Goal: Answer question/provide support: Share knowledge or assist other users

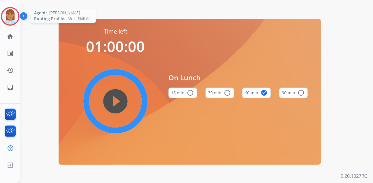
click at [15, 23] on img at bounding box center [10, 16] width 16 height 16
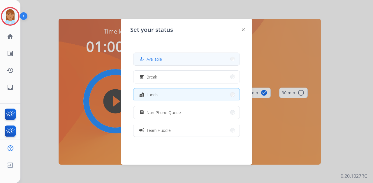
click at [182, 61] on button "how_to_reg Available" at bounding box center [186, 59] width 106 height 13
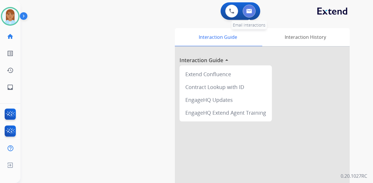
click at [251, 10] on img at bounding box center [249, 11] width 6 height 5
select select "**********"
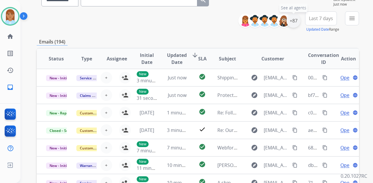
click at [289, 22] on div "+87" at bounding box center [293, 21] width 14 height 14
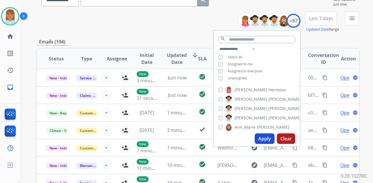
click at [239, 77] on span "Unassigned" at bounding box center [237, 77] width 19 height 5
click at [260, 138] on button "Apply" at bounding box center [265, 138] width 20 height 10
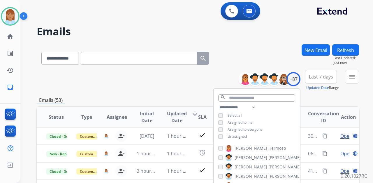
click at [310, 76] on span "Last 7 days" at bounding box center [321, 76] width 24 height 2
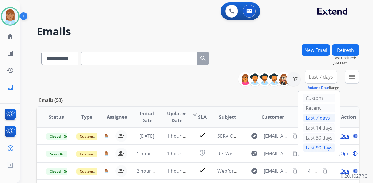
click at [313, 148] on div "Last 90 days" at bounding box center [319, 147] width 32 height 9
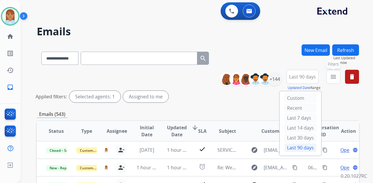
click at [331, 73] on mat-icon "menu" at bounding box center [333, 76] width 7 height 7
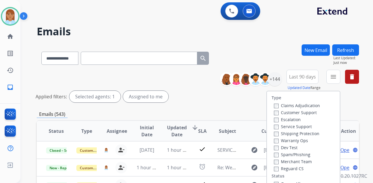
click at [287, 114] on label "Customer Support" at bounding box center [295, 113] width 43 height 6
click at [291, 132] on label "Shipping Protection" at bounding box center [296, 134] width 45 height 6
click at [286, 165] on div "Reguard CS" at bounding box center [297, 168] width 46 height 7
click at [284, 169] on label "Reguard CS" at bounding box center [289, 169] width 30 height 6
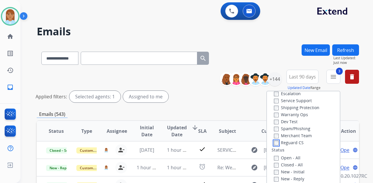
scroll to position [58, 0]
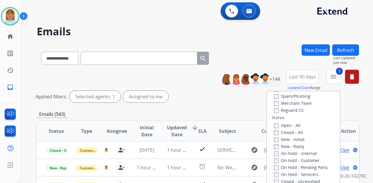
click at [274, 122] on div "Open - All" at bounding box center [304, 125] width 61 height 7
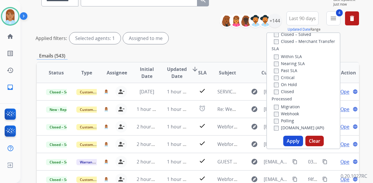
click at [290, 143] on button "Apply" at bounding box center [293, 141] width 20 height 10
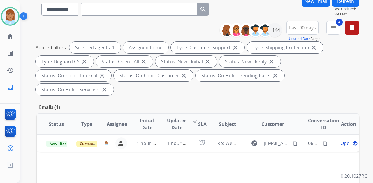
scroll to position [78, 0]
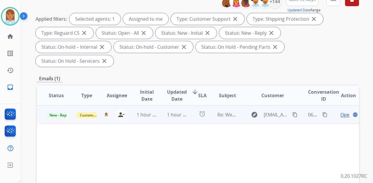
click at [340, 111] on span "Open" at bounding box center [346, 114] width 12 height 7
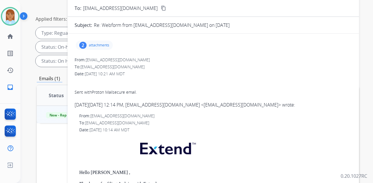
click at [83, 46] on div "2" at bounding box center [82, 45] width 7 height 7
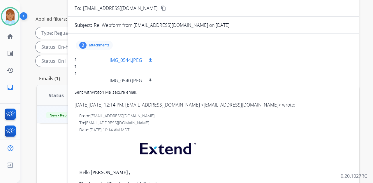
click at [152, 61] on mat-icon "download" at bounding box center [150, 59] width 5 height 5
click at [95, 59] on div at bounding box center [94, 60] width 29 height 20
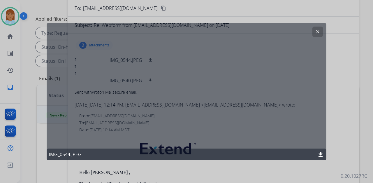
click at [321, 30] on button "clear" at bounding box center [317, 31] width 10 height 10
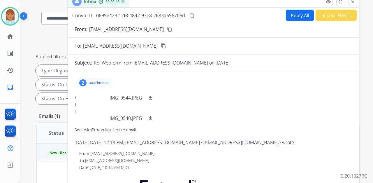
scroll to position [0, 0]
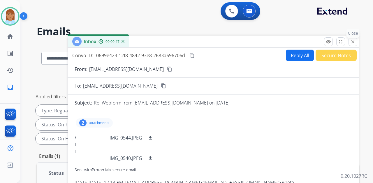
click at [357, 39] on button "close Close" at bounding box center [353, 41] width 9 height 9
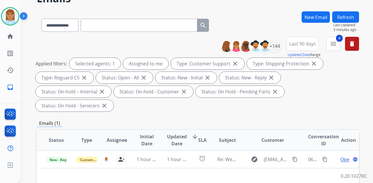
scroll to position [19, 0]
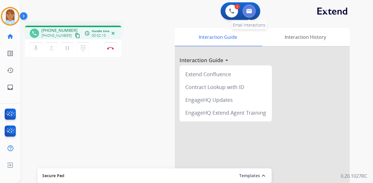
click at [245, 13] on button at bounding box center [249, 11] width 13 height 13
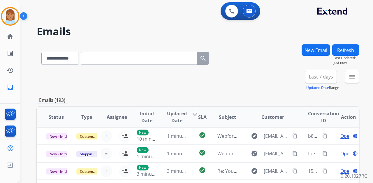
click at [181, 59] on input "text" at bounding box center [139, 58] width 117 height 13
click at [66, 60] on select "**********" at bounding box center [59, 58] width 36 height 13
select select "**********"
click at [41, 52] on select "**********" at bounding box center [59, 58] width 36 height 13
click at [95, 59] on input "text" at bounding box center [139, 58] width 117 height 13
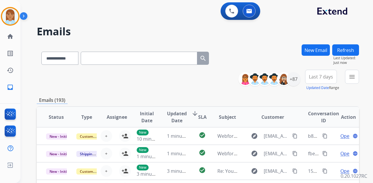
click at [320, 48] on button "New Email" at bounding box center [316, 49] width 28 height 11
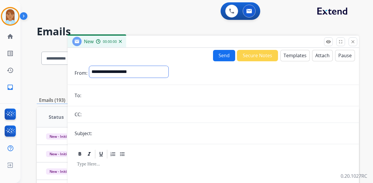
click at [168, 75] on select "**********" at bounding box center [128, 72] width 79 height 12
select select "**********"
click at [89, 66] on select "**********" at bounding box center [128, 72] width 79 height 12
click at [139, 97] on input "email" at bounding box center [217, 96] width 269 height 12
paste input "**********"
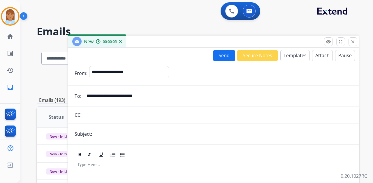
type input "**********"
click at [141, 131] on input "text" at bounding box center [223, 134] width 258 height 12
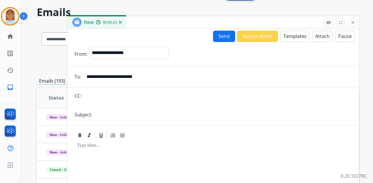
type input "**********"
click at [288, 38] on button "Templates" at bounding box center [294, 36] width 29 height 11
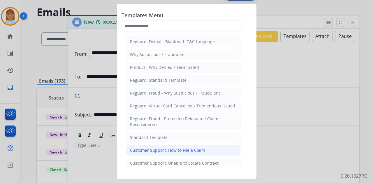
click at [165, 150] on div "Customer Support: How to File a Claim" at bounding box center [167, 150] width 75 height 6
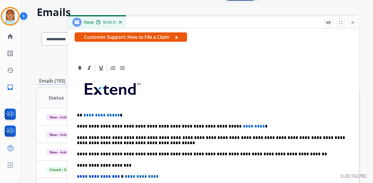
scroll to position [112, 0]
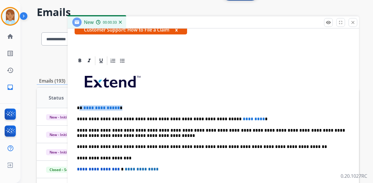
drag, startPoint x: 80, startPoint y: 105, endPoint x: 121, endPoint y: 106, distance: 41.4
click at [121, 106] on p "**********" at bounding box center [211, 107] width 268 height 5
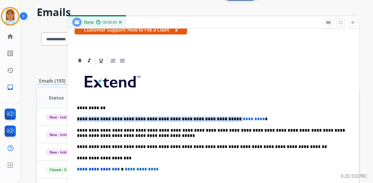
drag, startPoint x: 210, startPoint y: 116, endPoint x: 244, endPoint y: 108, distance: 34.7
click at [244, 108] on div "**********" at bounding box center [213, 155] width 277 height 178
click at [242, 107] on p "**********" at bounding box center [211, 107] width 268 height 5
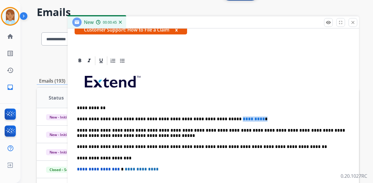
drag, startPoint x: 211, startPoint y: 118, endPoint x: 243, endPoint y: 109, distance: 33.8
click at [241, 112] on div "**********" at bounding box center [213, 155] width 277 height 178
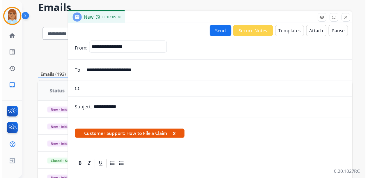
scroll to position [0, 0]
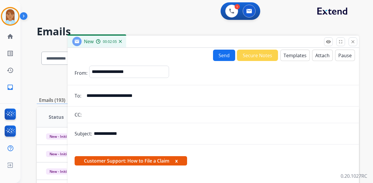
click at [218, 52] on button "Send" at bounding box center [224, 55] width 22 height 11
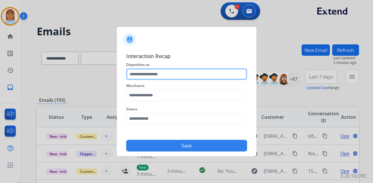
click at [193, 71] on input "text" at bounding box center [186, 74] width 121 height 12
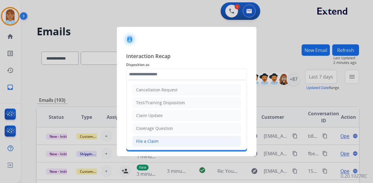
click at [172, 139] on li "File a Claim" at bounding box center [186, 141] width 109 height 11
type input "**********"
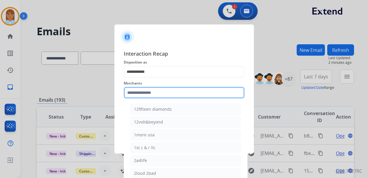
click at [175, 96] on input "text" at bounding box center [184, 93] width 121 height 12
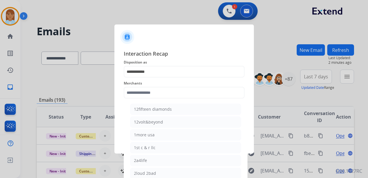
click at [232, 10] on div at bounding box center [184, 89] width 368 height 178
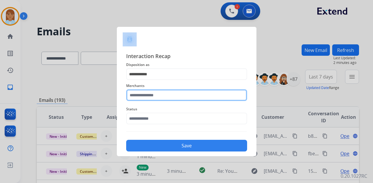
click at [151, 93] on input "text" at bounding box center [186, 95] width 121 height 12
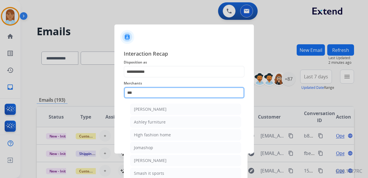
type input "***"
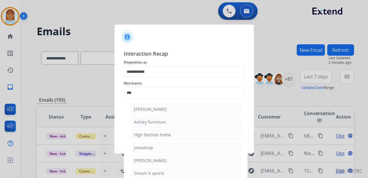
click at [148, 83] on span "Merchants" at bounding box center [184, 83] width 121 height 7
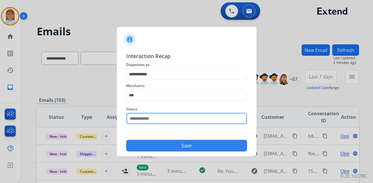
click at [185, 124] on div "Status" at bounding box center [186, 114] width 121 height 23
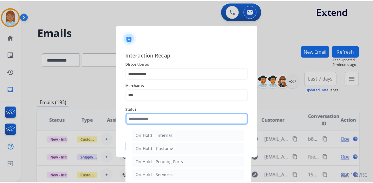
scroll to position [33, 0]
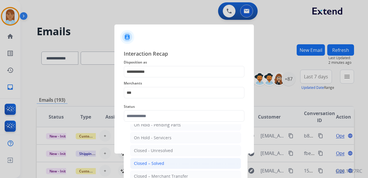
click at [166, 164] on li "Closed – Solved" at bounding box center [185, 163] width 111 height 11
type input "**********"
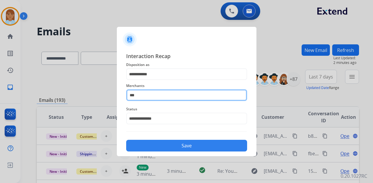
click at [156, 97] on input "***" at bounding box center [186, 95] width 121 height 12
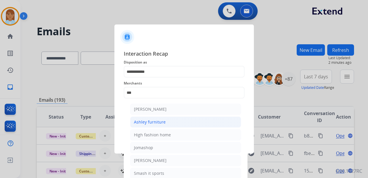
click at [160, 122] on div "Ashley furniture" at bounding box center [150, 122] width 32 height 6
type input "**********"
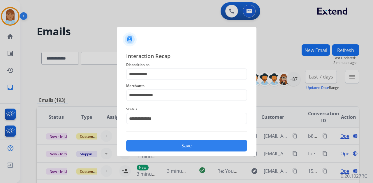
click at [164, 147] on button "Save" at bounding box center [186, 146] width 121 height 12
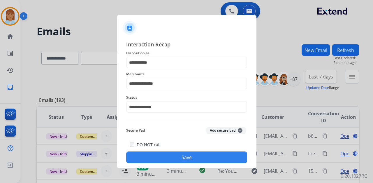
click at [168, 154] on button "Save" at bounding box center [186, 157] width 121 height 12
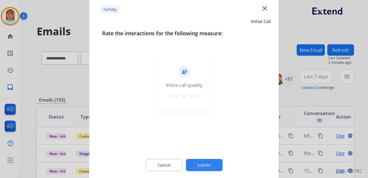
click at [195, 100] on button "star" at bounding box center [198, 96] width 7 height 9
click at [209, 171] on div "Cancel Submit" at bounding box center [184, 165] width 164 height 26
click at [209, 167] on button "Submit" at bounding box center [204, 165] width 37 height 12
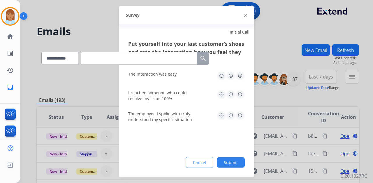
click at [244, 75] on img at bounding box center [239, 75] width 9 height 9
click at [240, 90] on div "I reached someone who could resolve my issue 100%" at bounding box center [186, 95] width 117 height 21
click at [240, 94] on img at bounding box center [239, 93] width 9 height 9
click at [238, 112] on img at bounding box center [239, 114] width 9 height 9
click at [231, 160] on button "Submit" at bounding box center [231, 162] width 28 height 10
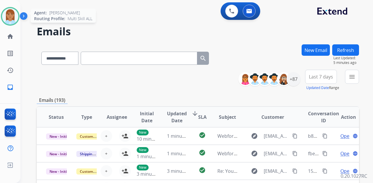
click at [4, 18] on img at bounding box center [10, 16] width 16 height 16
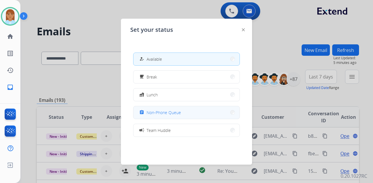
click at [159, 117] on button "assignment Non-Phone Queue" at bounding box center [186, 112] width 106 height 13
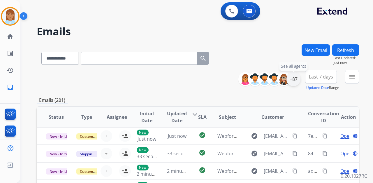
click at [292, 74] on div "+87" at bounding box center [293, 79] width 14 height 14
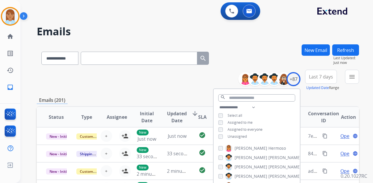
click at [239, 136] on span "Unassigned" at bounding box center [237, 136] width 19 height 5
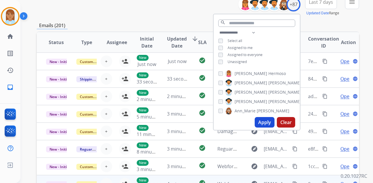
scroll to position [117, 0]
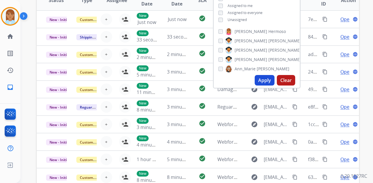
click at [256, 80] on button "Apply" at bounding box center [265, 80] width 20 height 10
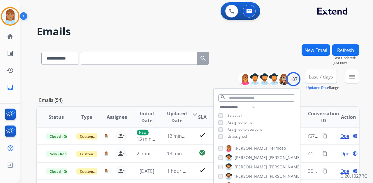
click at [311, 78] on span "Last 7 days" at bounding box center [321, 76] width 24 height 2
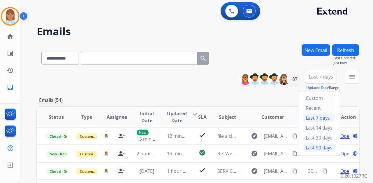
click at [321, 148] on div "Last 90 days" at bounding box center [319, 147] width 32 height 9
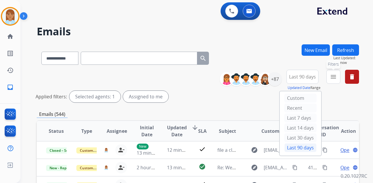
click at [331, 75] on mat-icon "menu" at bounding box center [333, 76] width 7 height 7
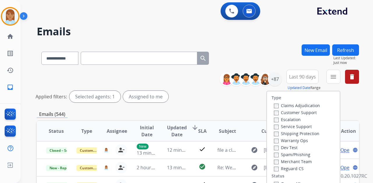
click at [300, 113] on label "Customer Support" at bounding box center [295, 113] width 43 height 6
click at [300, 135] on label "Shipping Protection" at bounding box center [296, 134] width 45 height 6
click at [297, 169] on label "Reguard CS" at bounding box center [289, 169] width 30 height 6
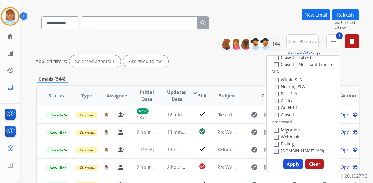
scroll to position [39, 0]
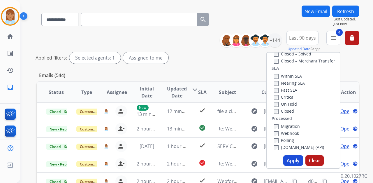
click at [289, 160] on button "Apply" at bounding box center [293, 160] width 20 height 10
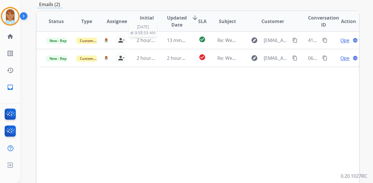
scroll to position [155, 0]
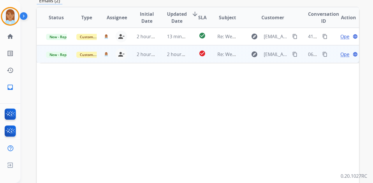
click at [340, 51] on span "Open" at bounding box center [346, 54] width 12 height 7
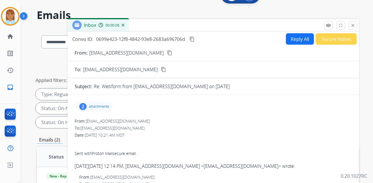
scroll to position [0, 0]
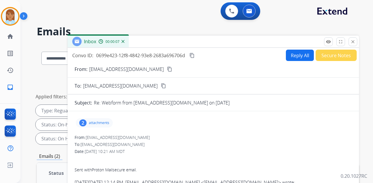
click at [101, 120] on p "attachments" at bounding box center [99, 122] width 20 height 5
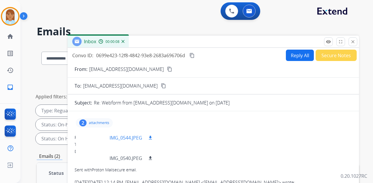
click at [96, 136] on div at bounding box center [94, 137] width 29 height 20
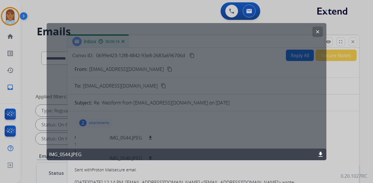
click at [323, 25] on div "clear IMG_0544.JPEG download" at bounding box center [187, 91] width 280 height 137
click at [318, 31] on mat-icon "clear" at bounding box center [317, 31] width 5 height 5
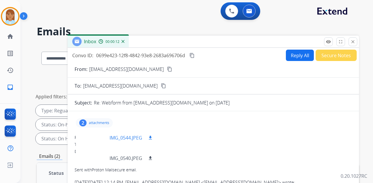
click at [152, 135] on mat-icon "download" at bounding box center [150, 137] width 5 height 5
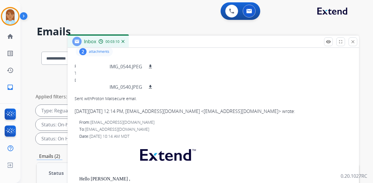
scroll to position [58, 0]
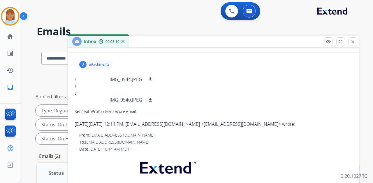
click at [85, 66] on div "2" at bounding box center [82, 64] width 7 height 7
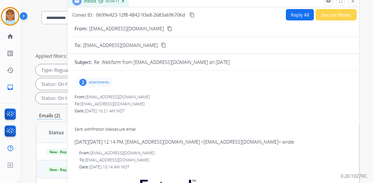
scroll to position [0, 0]
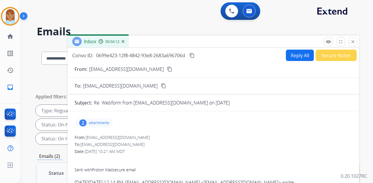
click at [293, 55] on button "Reply All" at bounding box center [300, 55] width 28 height 11
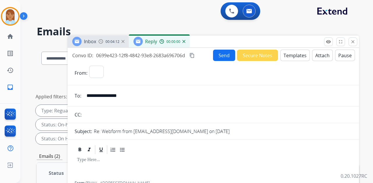
select select "**********"
click at [286, 50] on button "Templates" at bounding box center [294, 55] width 29 height 11
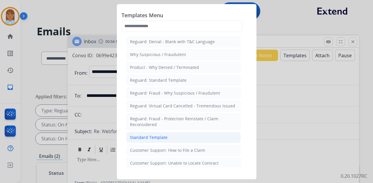
click at [191, 141] on li "Standard Template" at bounding box center [183, 137] width 115 height 11
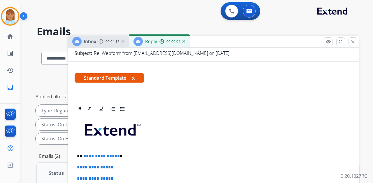
scroll to position [97, 0]
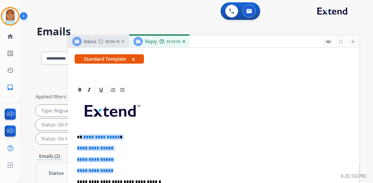
drag, startPoint x: 80, startPoint y: 134, endPoint x: 121, endPoint y: 167, distance: 52.2
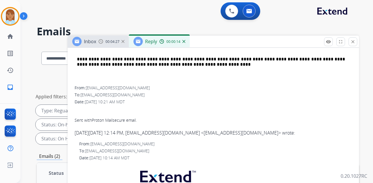
scroll to position [351, 0]
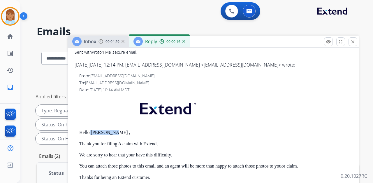
drag, startPoint x: 90, startPoint y: 119, endPoint x: 110, endPoint y: 121, distance: 20.8
click at [110, 130] on p "Hello [PERSON_NAME] ," at bounding box center [215, 132] width 273 height 5
copy p "Folasade ,"
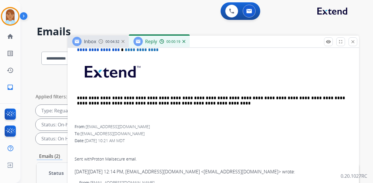
scroll to position [118, 0]
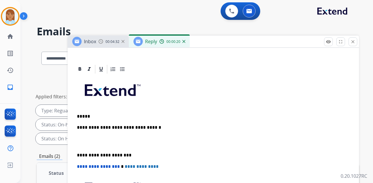
click at [106, 115] on p "*****" at bounding box center [211, 116] width 268 height 5
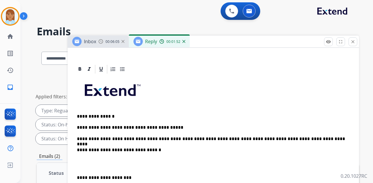
click at [93, 157] on div "**********" at bounding box center [213, 168] width 277 height 189
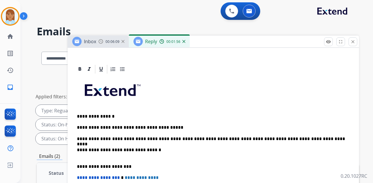
click at [93, 157] on p "**********" at bounding box center [211, 152] width 268 height 11
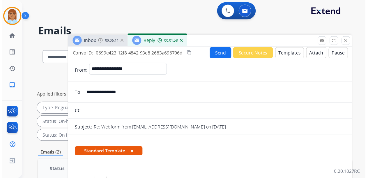
scroll to position [0, 0]
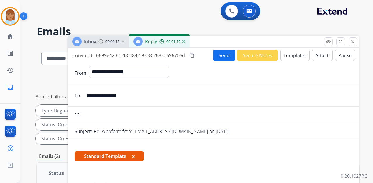
click at [217, 54] on button "Send" at bounding box center [224, 55] width 22 height 11
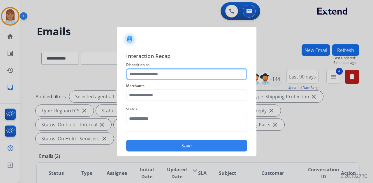
click at [184, 78] on input "text" at bounding box center [186, 74] width 121 height 12
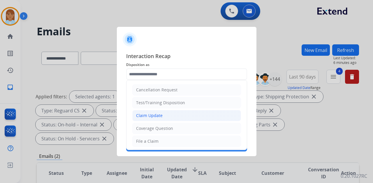
click at [187, 112] on li "Claim Update" at bounding box center [186, 115] width 109 height 11
type input "**********"
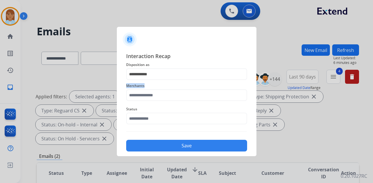
click at [192, 100] on div "Merchants" at bounding box center [186, 91] width 121 height 23
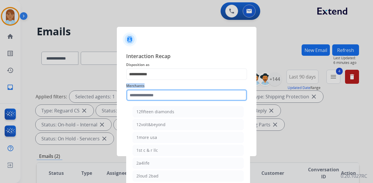
click at [173, 94] on input "text" at bounding box center [186, 95] width 121 height 12
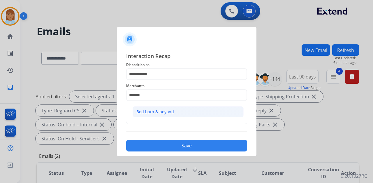
click at [162, 110] on div "Bed bath & beyond" at bounding box center [155, 112] width 38 height 6
type input "**********"
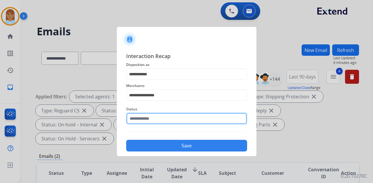
click at [166, 121] on input "text" at bounding box center [186, 118] width 121 height 12
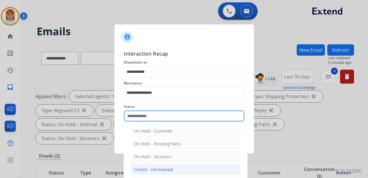
scroll to position [33, 0]
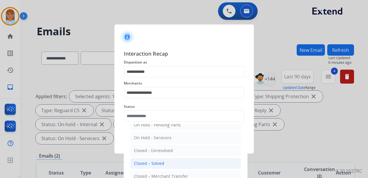
click at [165, 166] on li "Closed – Solved" at bounding box center [185, 163] width 111 height 11
type input "**********"
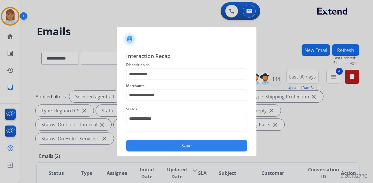
click at [188, 145] on button "Save" at bounding box center [186, 146] width 121 height 12
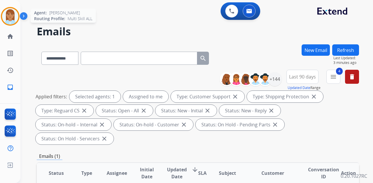
click at [13, 22] on img at bounding box center [10, 16] width 16 height 16
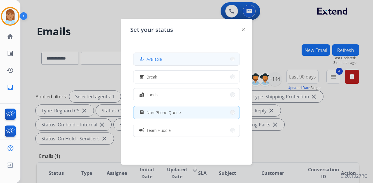
click at [155, 59] on span "Available" at bounding box center [154, 59] width 15 height 6
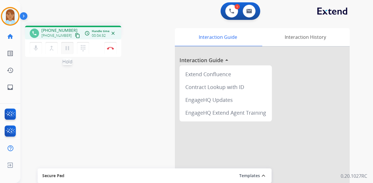
click at [68, 50] on mat-icon "pause" at bounding box center [67, 48] width 7 height 7
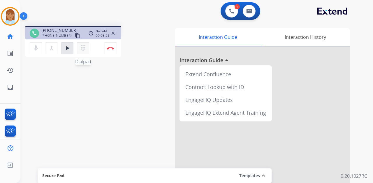
click at [85, 47] on mat-icon "dialpad" at bounding box center [83, 48] width 7 height 7
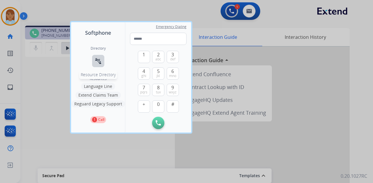
click at [96, 59] on mat-icon "connect_without_contact" at bounding box center [98, 60] width 7 height 7
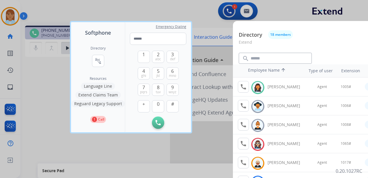
click at [146, 144] on div at bounding box center [184, 89] width 368 height 178
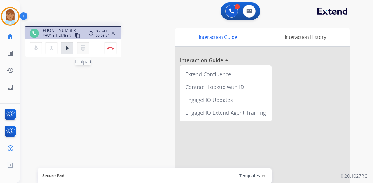
click at [81, 44] on button "dialpad Dialpad" at bounding box center [83, 48] width 12 height 12
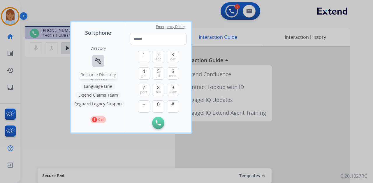
click at [100, 60] on mat-icon "connect_without_contact" at bounding box center [98, 60] width 7 height 7
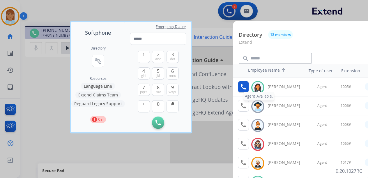
click at [244, 84] on mat-icon "call" at bounding box center [243, 86] width 7 height 7
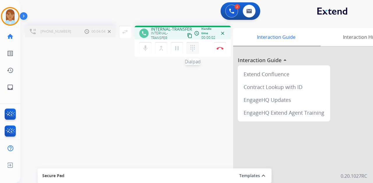
click at [194, 48] on mat-icon "dialpad" at bounding box center [192, 48] width 7 height 7
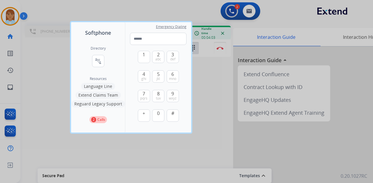
click at [198, 74] on div at bounding box center [186, 91] width 373 height 183
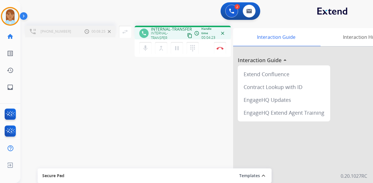
click at [213, 45] on div "mic Mute merge_type Bridge pause Hold dialpad Dialpad Disconnect" at bounding box center [183, 47] width 96 height 17
click at [221, 47] on img at bounding box center [220, 48] width 7 height 3
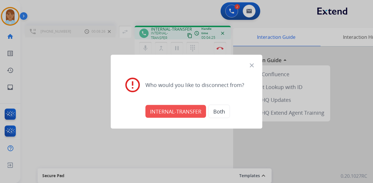
click at [188, 112] on button "INTERNAL-TRANSFER" at bounding box center [175, 111] width 61 height 13
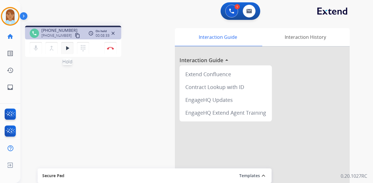
click at [68, 48] on mat-icon "play_arrow" at bounding box center [67, 48] width 7 height 7
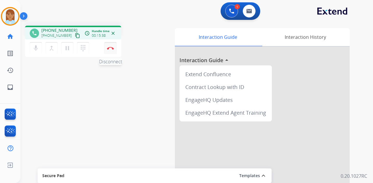
click at [112, 48] on img at bounding box center [110, 48] width 7 height 3
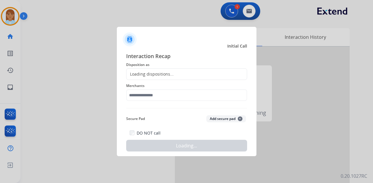
click at [146, 71] on div "Loading dispositions..." at bounding box center [186, 74] width 121 height 12
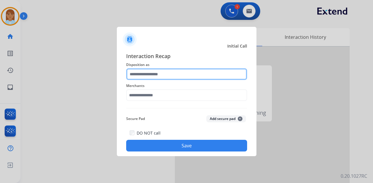
click at [150, 75] on input "text" at bounding box center [186, 74] width 121 height 12
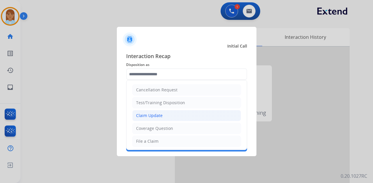
click at [154, 114] on div "Claim Update" at bounding box center [149, 115] width 27 height 6
type input "**********"
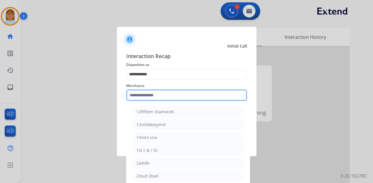
click at [150, 94] on input "text" at bounding box center [186, 95] width 121 height 12
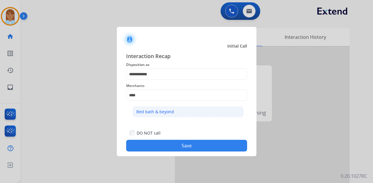
click at [194, 115] on li "Bed bath & beyond" at bounding box center [188, 111] width 111 height 11
type input "**********"
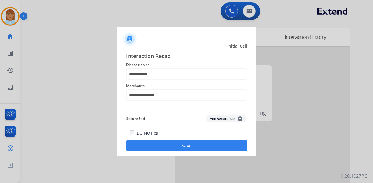
click at [193, 150] on button "Save" at bounding box center [186, 146] width 121 height 12
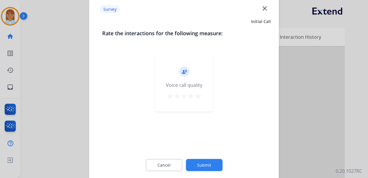
drag, startPoint x: 204, startPoint y: 95, endPoint x: 200, endPoint y: 99, distance: 6.2
click at [204, 95] on div "record_voice_over Voice call quality star star star star star" at bounding box center [184, 83] width 57 height 55
click at [198, 98] on mat-icon "star" at bounding box center [198, 95] width 7 height 7
click at [214, 167] on button "Submit" at bounding box center [204, 165] width 37 height 12
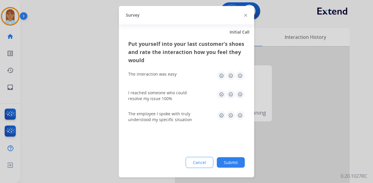
click at [241, 75] on img at bounding box center [239, 75] width 9 height 9
click at [238, 93] on img at bounding box center [239, 93] width 9 height 9
click at [241, 115] on img at bounding box center [239, 114] width 9 height 9
click at [234, 159] on button "Submit" at bounding box center [231, 162] width 28 height 10
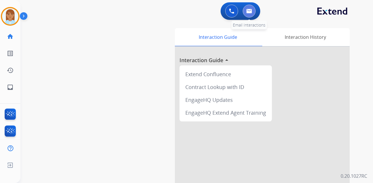
click at [249, 6] on button at bounding box center [249, 11] width 13 height 13
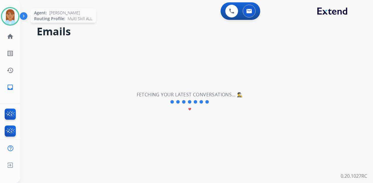
click at [11, 17] on img at bounding box center [10, 16] width 16 height 16
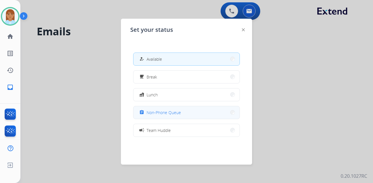
click at [171, 111] on span "Non-Phone Queue" at bounding box center [164, 112] width 34 height 6
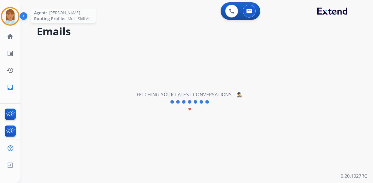
click at [17, 21] on div at bounding box center [10, 16] width 19 height 19
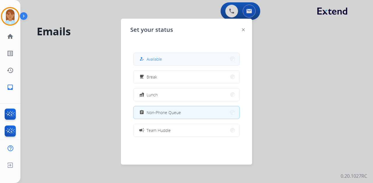
click at [184, 57] on button "how_to_reg Available" at bounding box center [186, 59] width 106 height 13
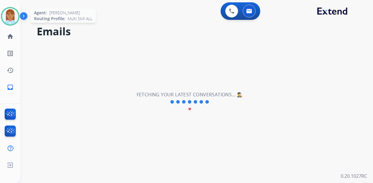
click at [15, 17] on img at bounding box center [10, 16] width 16 height 16
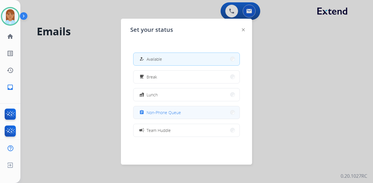
click at [168, 112] on span "Non-Phone Queue" at bounding box center [164, 112] width 34 height 6
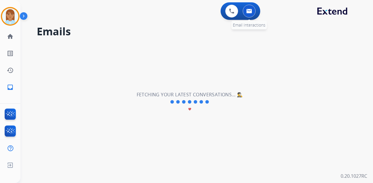
click at [250, 13] on img at bounding box center [249, 11] width 6 height 5
click at [227, 10] on button at bounding box center [231, 11] width 13 height 13
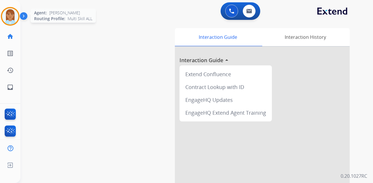
click at [17, 17] on img at bounding box center [10, 16] width 16 height 16
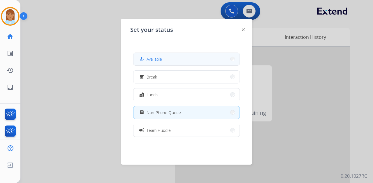
click at [202, 62] on button "how_to_reg Available" at bounding box center [186, 59] width 106 height 13
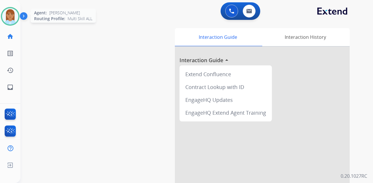
click at [5, 18] on img at bounding box center [10, 16] width 16 height 16
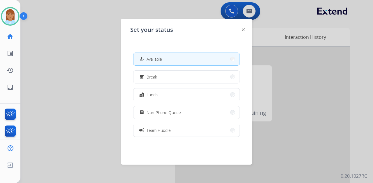
click at [164, 109] on button "assignment Non-Phone Queue" at bounding box center [186, 112] width 106 height 13
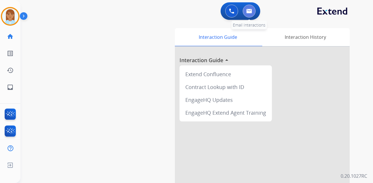
click at [247, 7] on button at bounding box center [249, 11] width 13 height 13
select select "**********"
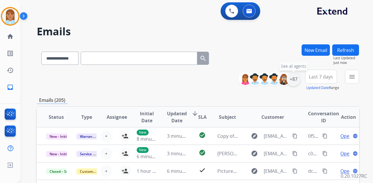
click at [292, 82] on div "+87" at bounding box center [293, 79] width 14 height 14
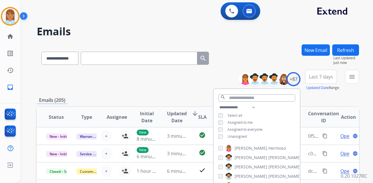
click at [231, 135] on span "Unassigned" at bounding box center [237, 136] width 19 height 5
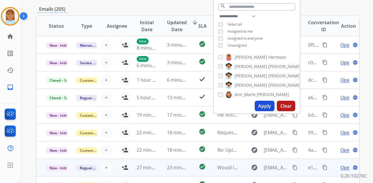
scroll to position [117, 0]
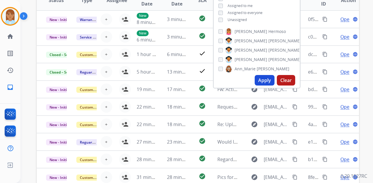
click at [270, 79] on button "Apply" at bounding box center [265, 80] width 20 height 10
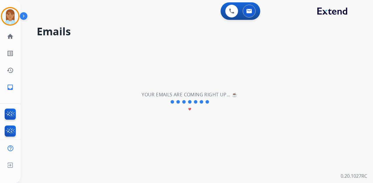
scroll to position [0, 0]
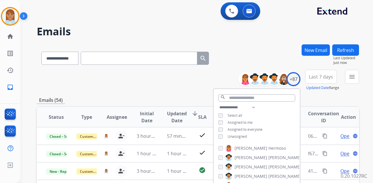
click at [311, 78] on span "Last 7 days" at bounding box center [321, 76] width 24 height 2
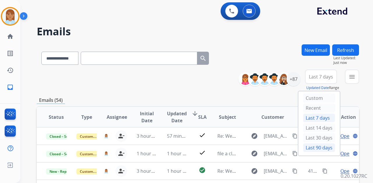
click at [307, 150] on div "Last 90 days" at bounding box center [319, 147] width 32 height 9
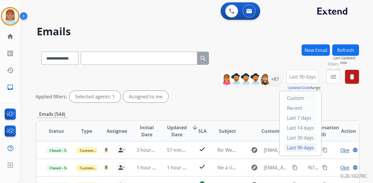
click at [328, 75] on button "menu Filters" at bounding box center [333, 77] width 14 height 14
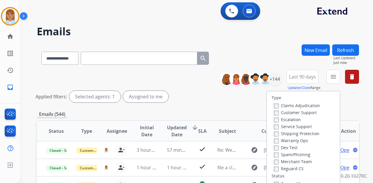
click at [286, 109] on div "Customer Support" at bounding box center [297, 112] width 46 height 7
click at [285, 113] on label "Customer Support" at bounding box center [295, 113] width 43 height 6
click at [287, 133] on label "Shipping Protection" at bounding box center [296, 134] width 45 height 6
click at [282, 169] on label "Reguard CS" at bounding box center [289, 169] width 30 height 6
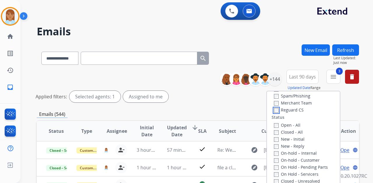
scroll to position [58, 0]
click at [277, 126] on label "Open - All" at bounding box center [287, 125] width 27 height 6
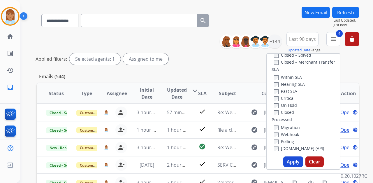
scroll to position [97, 0]
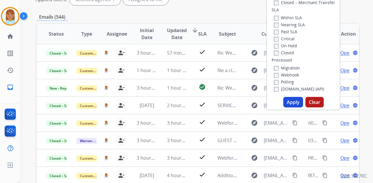
click at [286, 105] on button "Apply" at bounding box center [293, 102] width 20 height 10
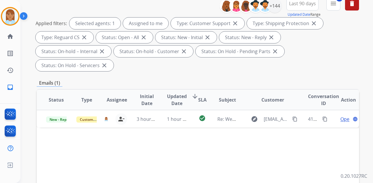
scroll to position [136, 0]
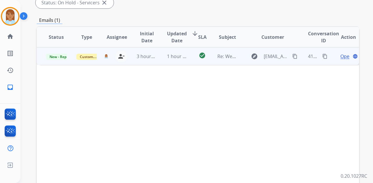
click at [341, 53] on span "Open" at bounding box center [346, 56] width 12 height 7
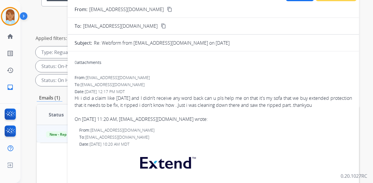
scroll to position [0, 0]
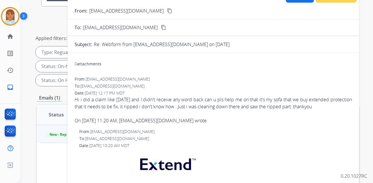
click at [167, 13] on mat-icon "content_copy" at bounding box center [169, 10] width 5 height 5
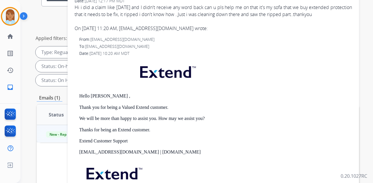
scroll to position [106, 0]
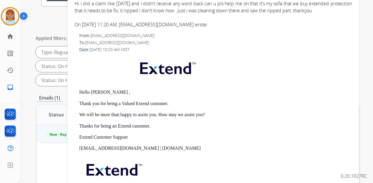
drag, startPoint x: 80, startPoint y: 82, endPoint x: 209, endPoint y: 103, distance: 131.1
click at [208, 103] on div "Hello [PERSON_NAME] , Thank you for being a Valued Extend customer. We will be …" at bounding box center [215, 133] width 273 height 156
copy div "Hello [PERSON_NAME] , Thank you for being a Valued Extend customer. We will be …"
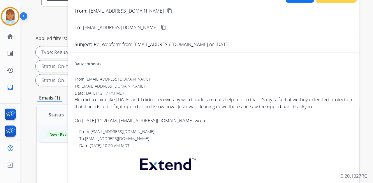
drag, startPoint x: 73, startPoint y: 100, endPoint x: 353, endPoint y: 103, distance: 279.2
copy div "Hi i did a claim like [DATE] and I didn't receive any word back can u pls help …"
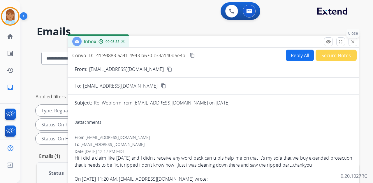
click at [352, 42] on mat-icon "close" at bounding box center [352, 41] width 5 height 5
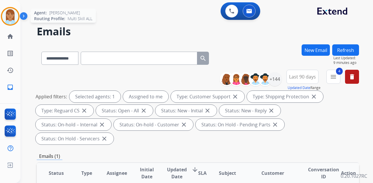
click at [17, 17] on img at bounding box center [10, 16] width 16 height 16
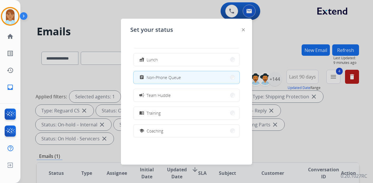
scroll to position [58, 0]
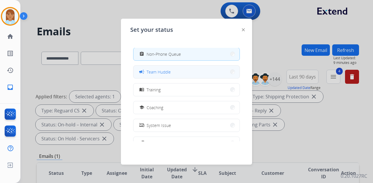
click at [172, 72] on button "campaign Team Huddle" at bounding box center [186, 72] width 106 height 13
